Goal: Communication & Community: Ask a question

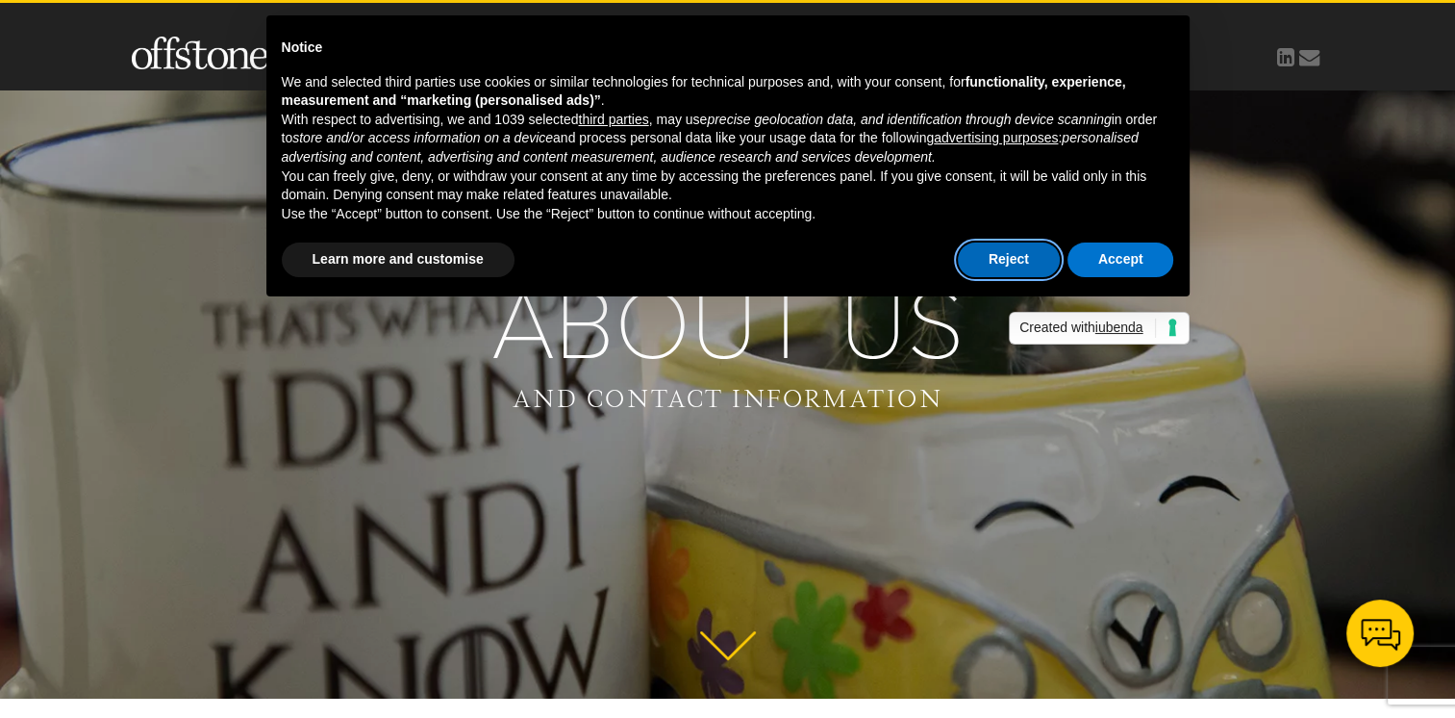
click at [998, 245] on button "Reject" at bounding box center [1009, 259] width 102 height 35
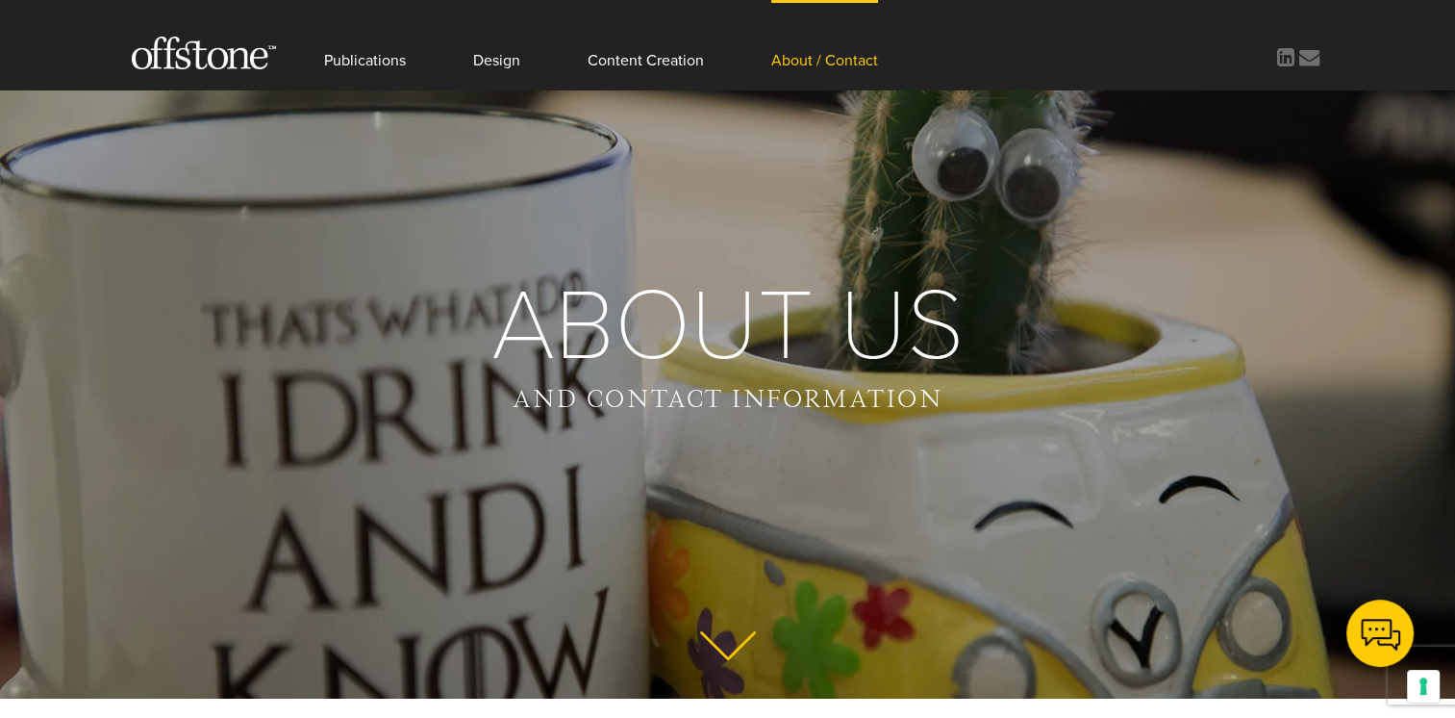
click at [804, 50] on link "About / Contact" at bounding box center [824, 44] width 107 height 89
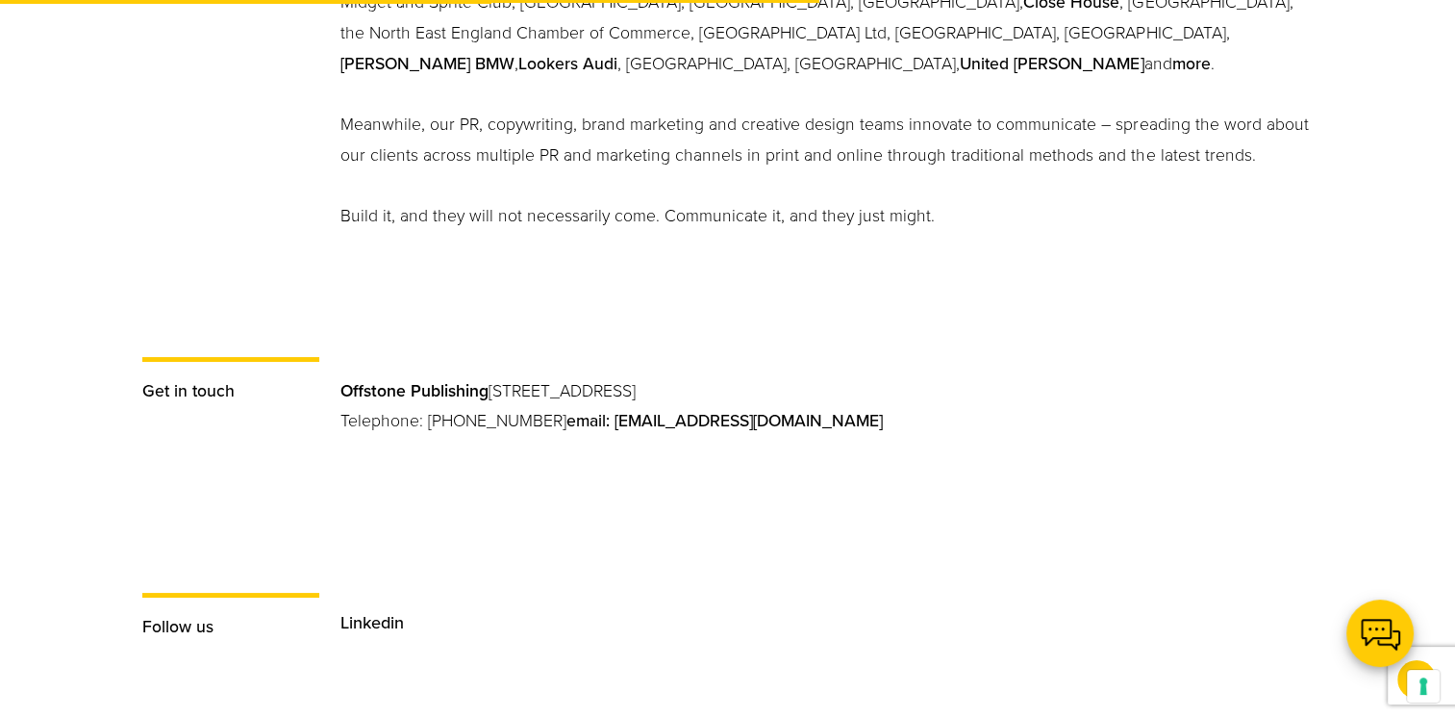
scroll to position [1152, 0]
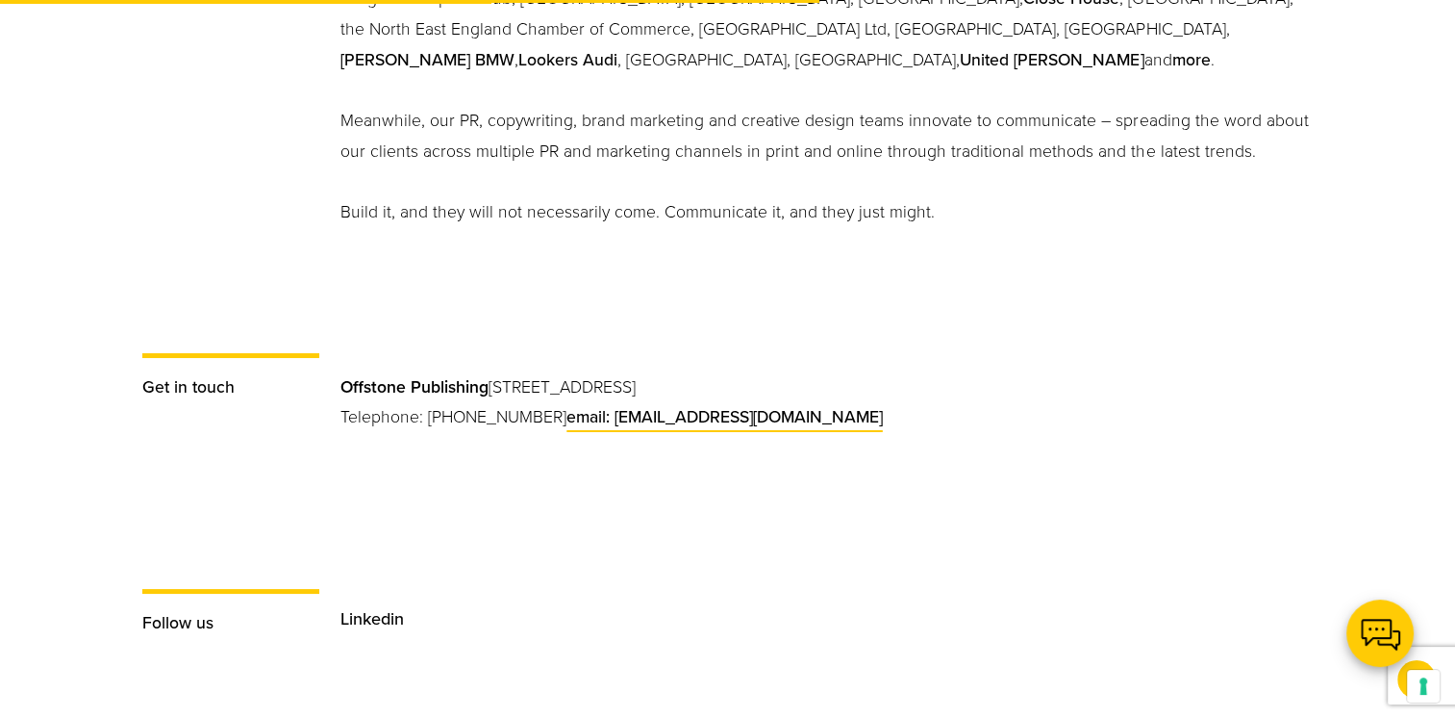
drag, startPoint x: 813, startPoint y: 421, endPoint x: 573, endPoint y: 414, distance: 239.6
click at [573, 414] on p "Offstone Publishing [STREET_ADDRESS] Telephone: [PHONE_NUMBER] email: [EMAIL_AD…" at bounding box center [827, 417] width 972 height 91
copy link "[EMAIL_ADDRESS][DOMAIN_NAME]"
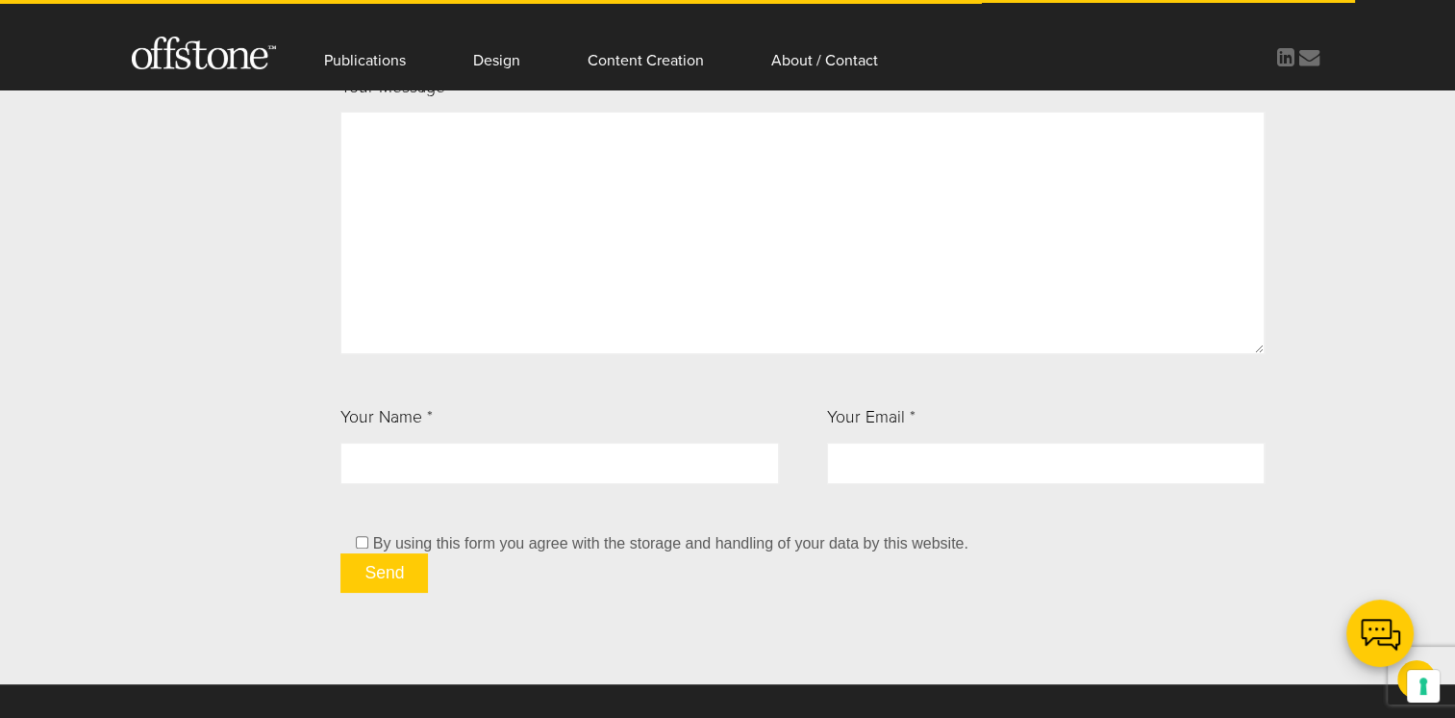
click at [744, 251] on textarea "Your Message" at bounding box center [803, 233] width 924 height 242
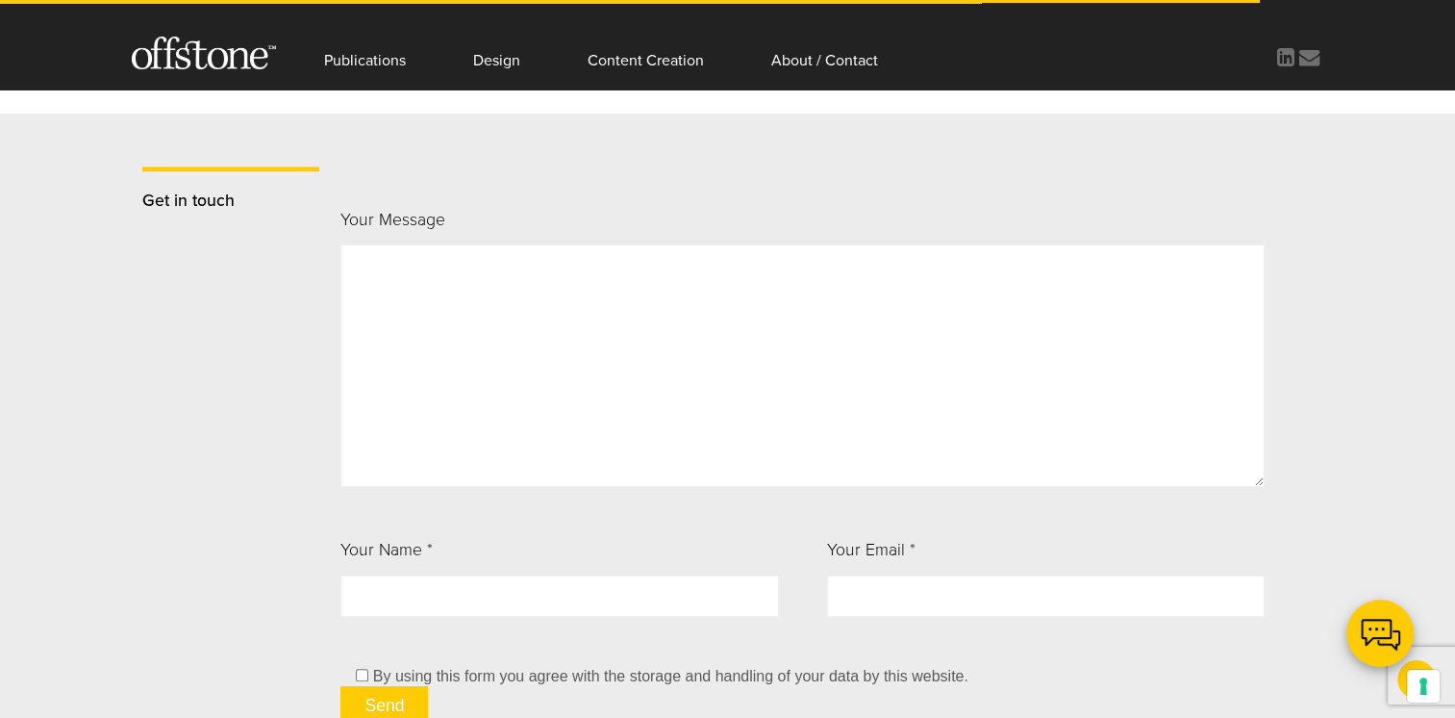
scroll to position [1772, 0]
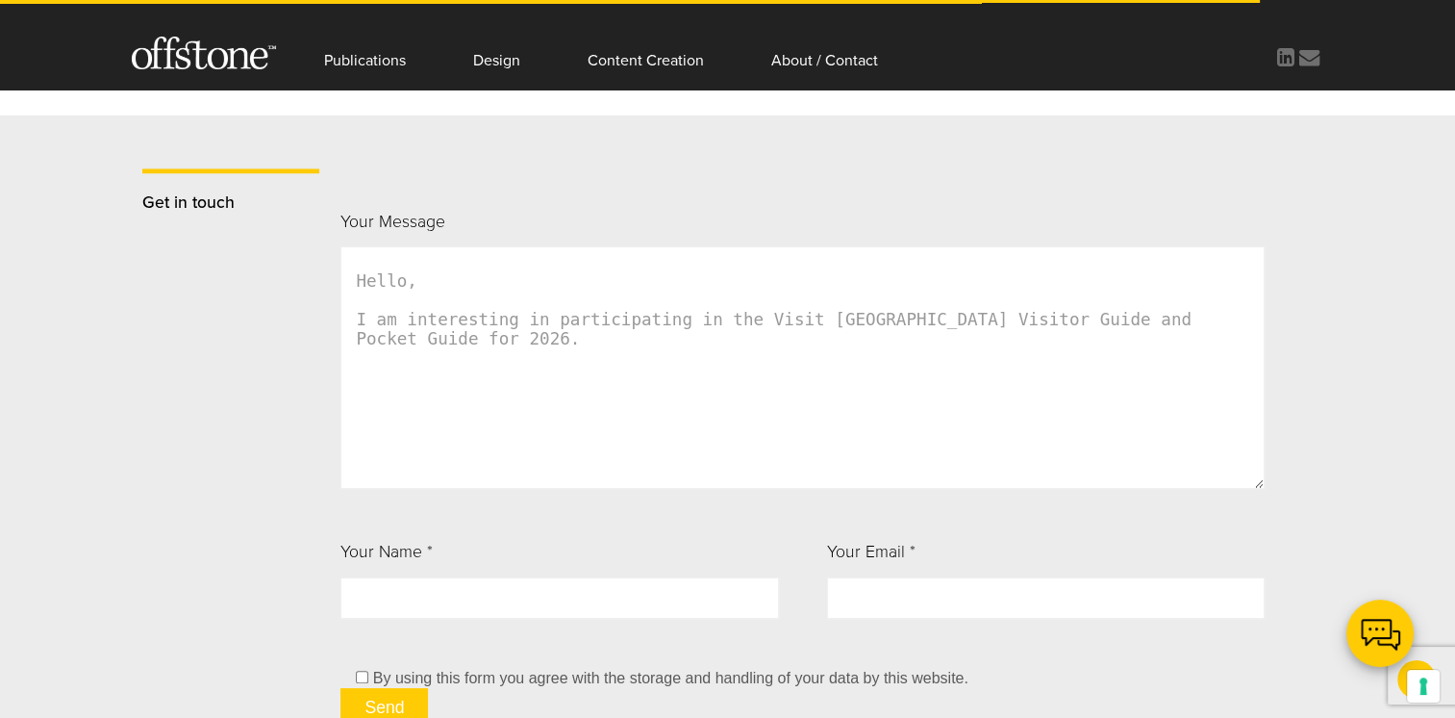
click at [396, 320] on textarea "Hello, I am interesting in participating in the Visit North Yorkshire Visitor G…" at bounding box center [803, 367] width 924 height 242
click at [429, 287] on textarea "Hello, I am interesting in participating in the Visit North Yorkshire Visitor G…" at bounding box center [803, 367] width 924 height 242
click at [403, 319] on textarea "Hello, I am interesting in participating in the Visit North Yorkshire Visitor G…" at bounding box center [803, 367] width 924 height 242
click at [454, 369] on textarea "Hello, I lead on Marketing for a visitor attraction in North Yorkshire (Amplefo…" at bounding box center [803, 367] width 924 height 242
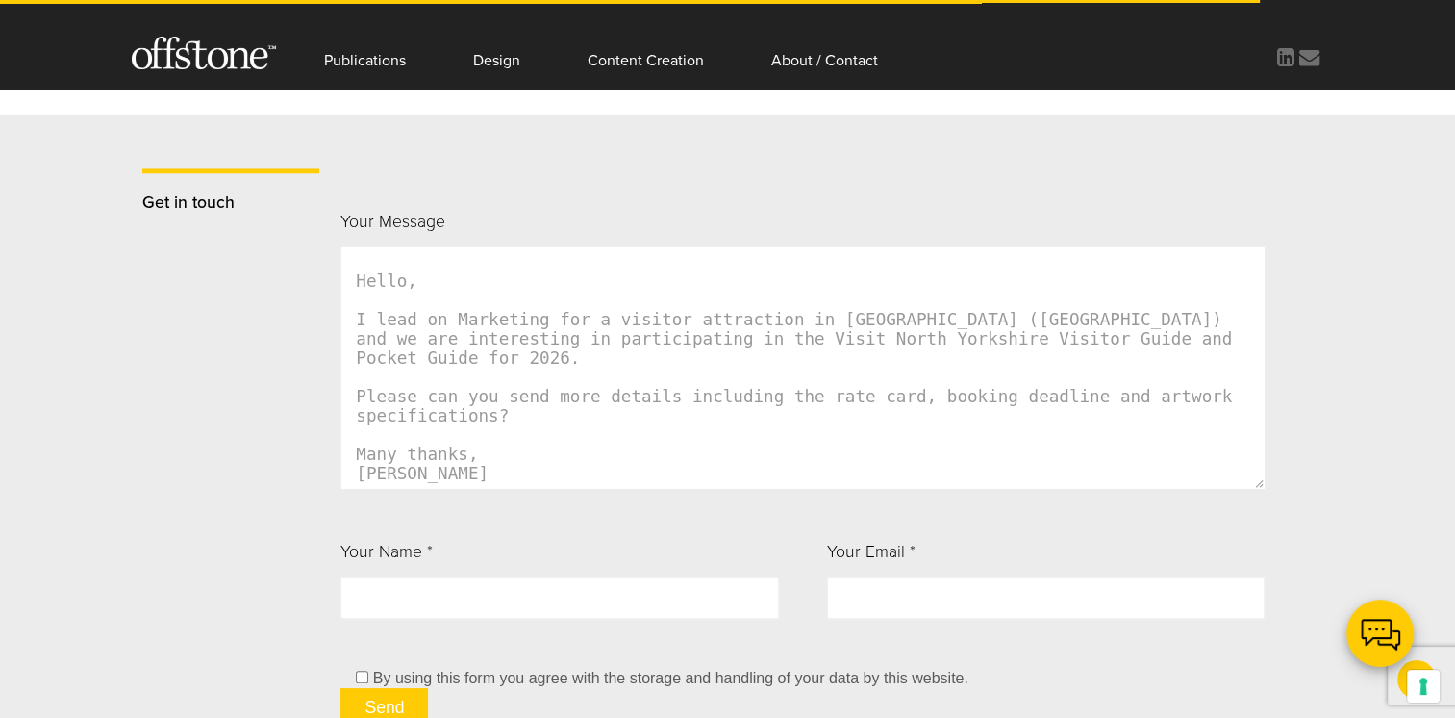
scroll to position [19, 0]
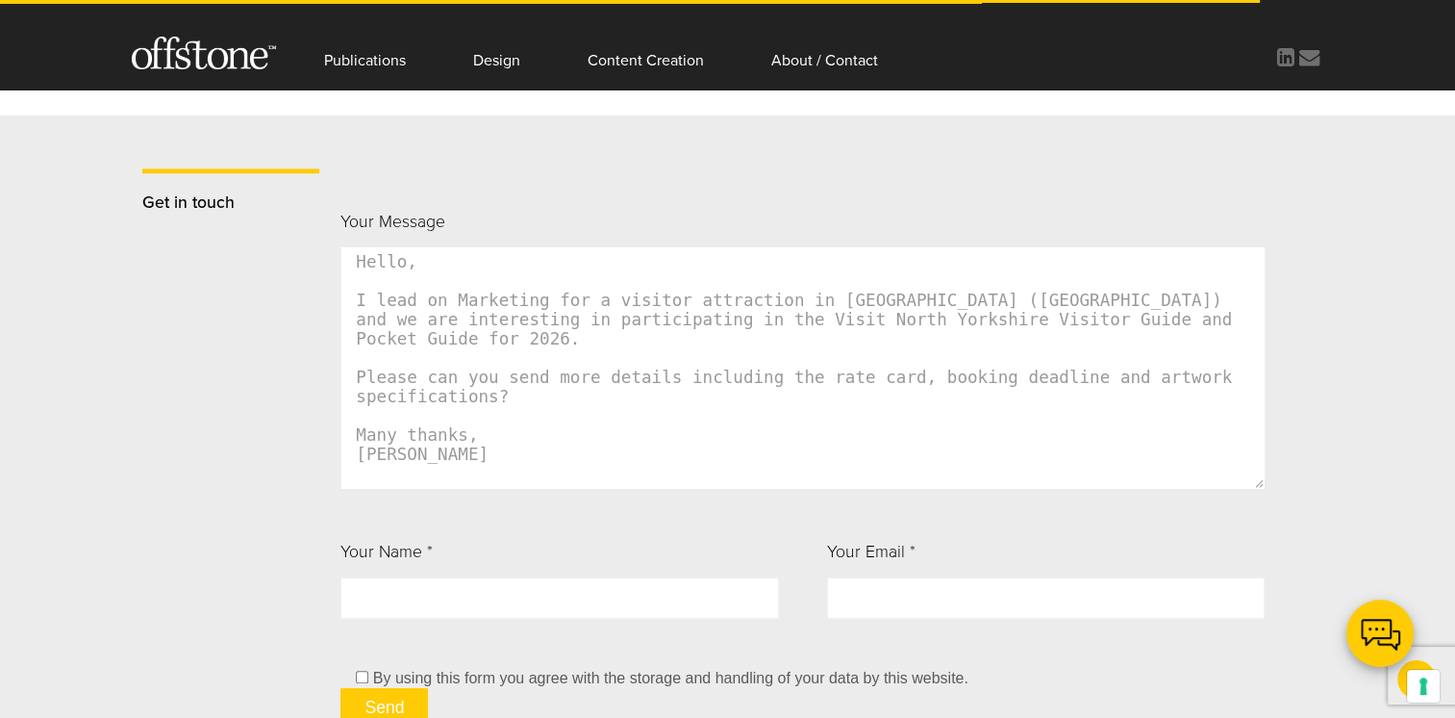
type textarea "Hello, I lead on Marketing for a visitor attraction in North Yorkshire (Amplefo…"
click at [478, 595] on input "Your Name *" at bounding box center [560, 597] width 438 height 41
type input "Catherine Hodgson"
click at [974, 595] on input "Your Email *" at bounding box center [1046, 597] width 438 height 41
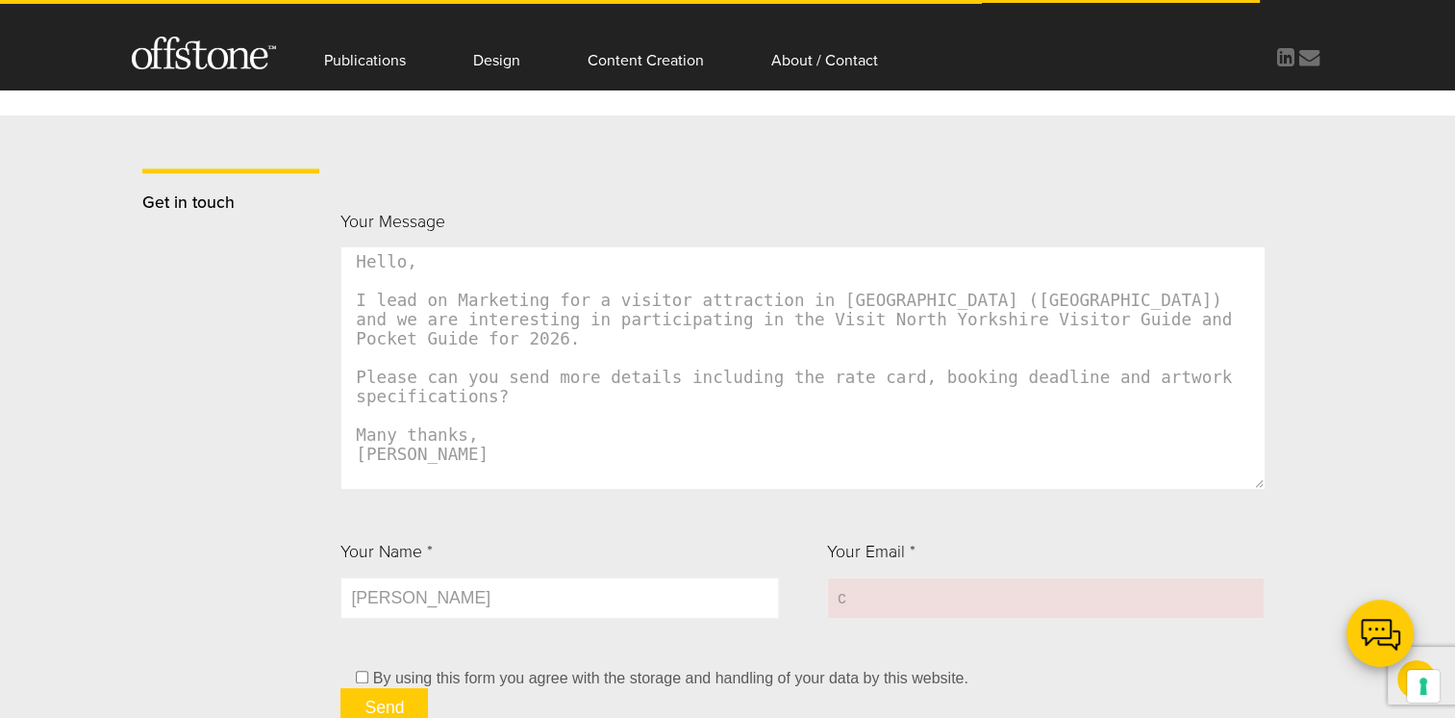
type input "ch@ampleforthabbey.org.uk"
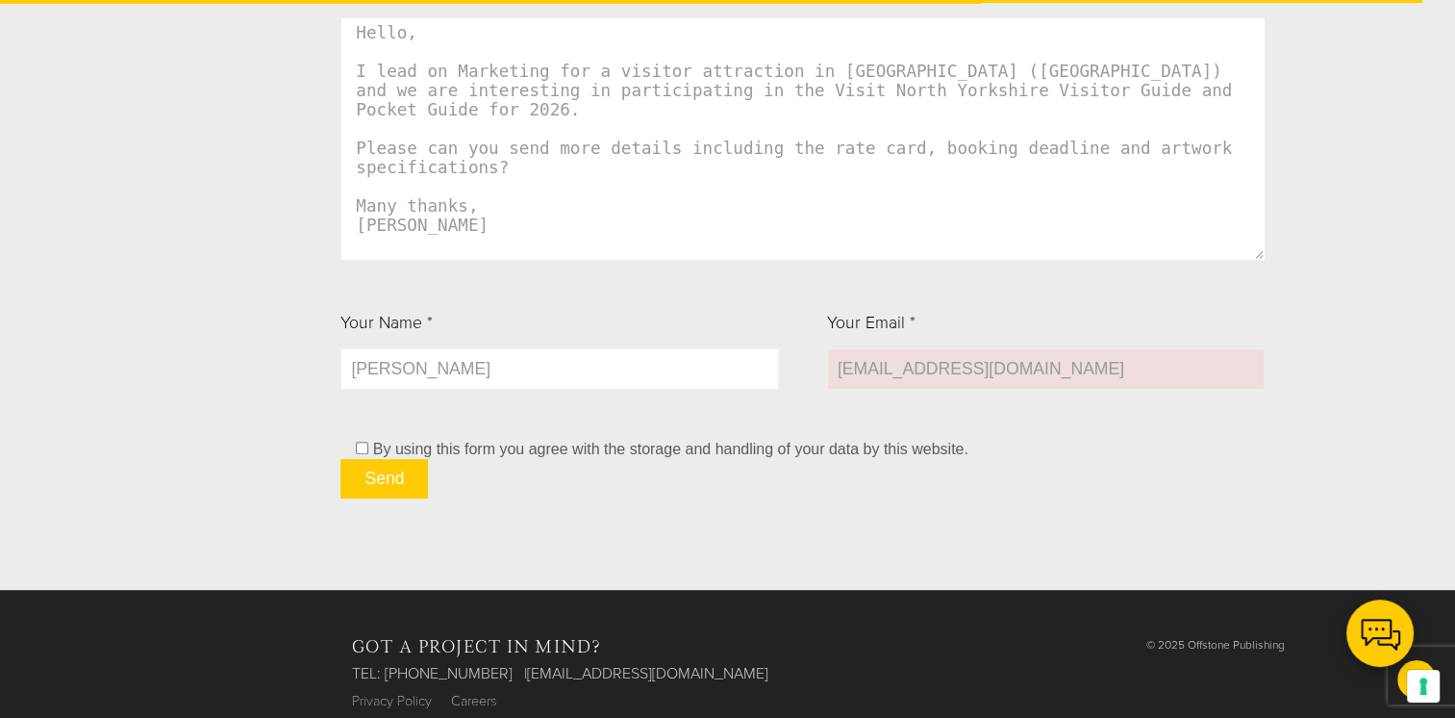
scroll to position [2001, 0]
click at [356, 450] on input "checkbox" at bounding box center [362, 448] width 13 height 13
checkbox input "true"
click at [389, 495] on input "Send" at bounding box center [385, 478] width 88 height 39
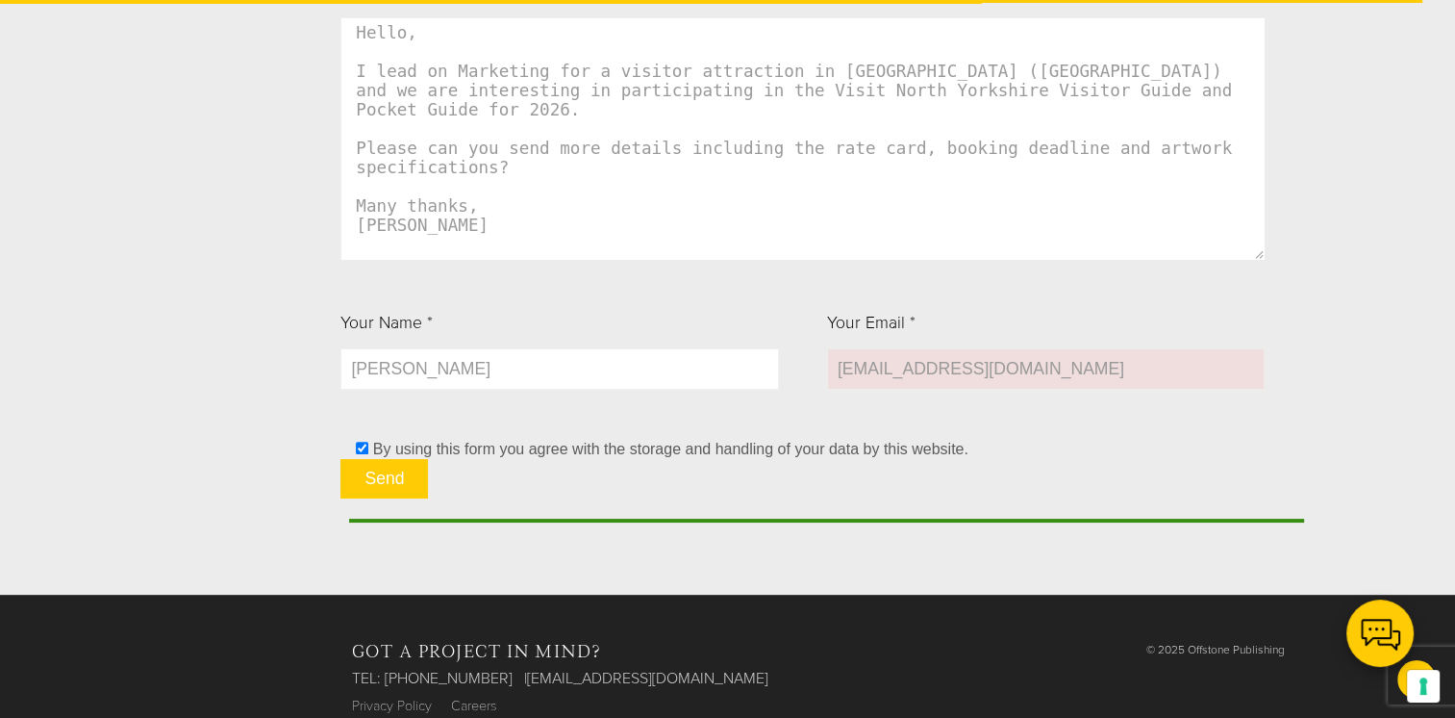
scroll to position [0, 0]
